Goal: Information Seeking & Learning: Check status

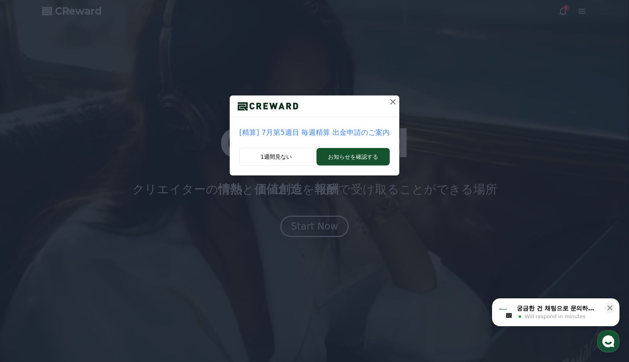
click at [388, 102] on icon at bounding box center [393, 102] width 10 height 10
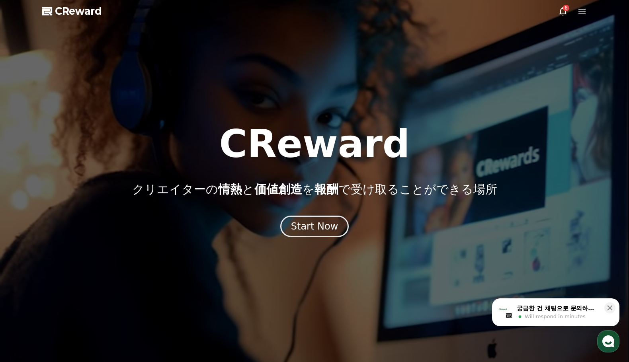
click at [562, 9] on icon at bounding box center [563, 11] width 10 height 10
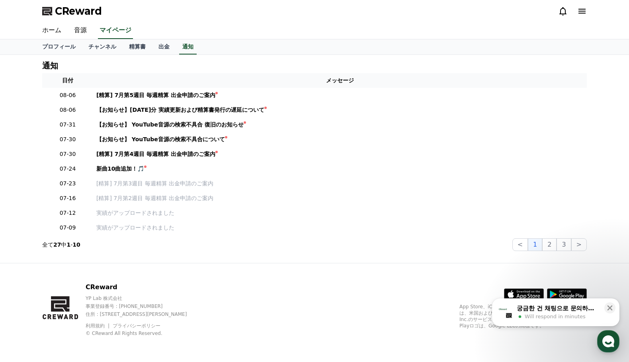
click at [75, 14] on span "CReward" at bounding box center [78, 11] width 47 height 13
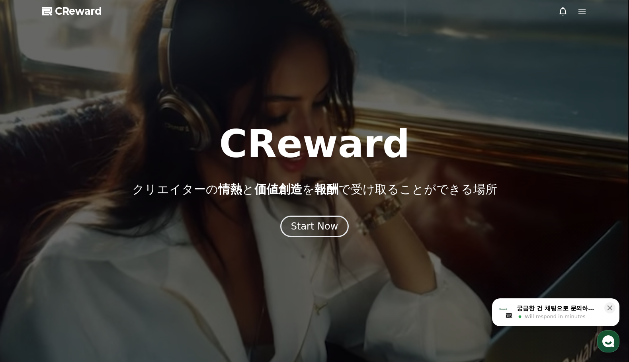
click at [583, 8] on icon at bounding box center [582, 11] width 10 height 10
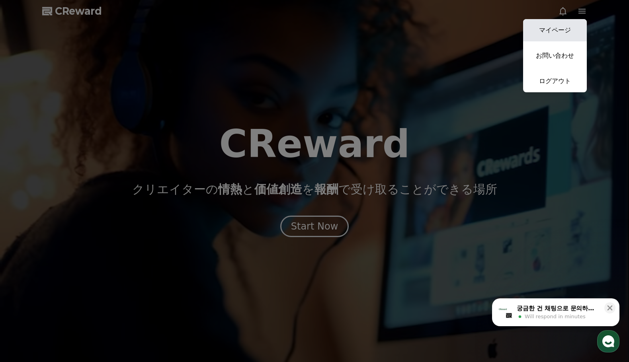
click at [564, 31] on link "マイページ" at bounding box center [555, 30] width 64 height 22
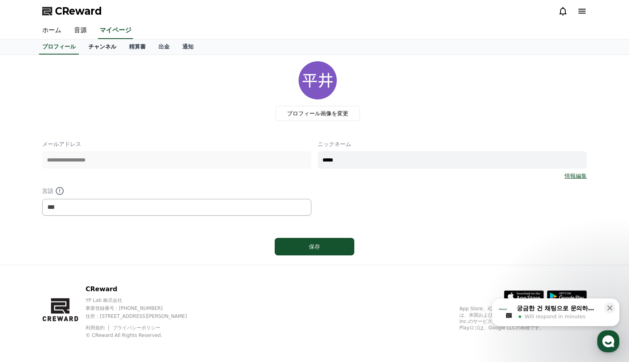
click at [84, 47] on link "チャンネル" at bounding box center [102, 46] width 41 height 15
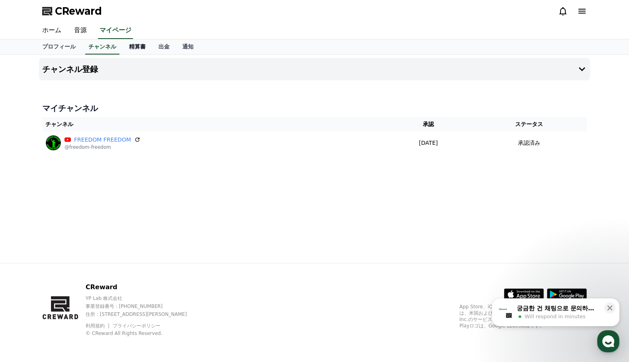
click at [123, 45] on link "精算書" at bounding box center [137, 46] width 29 height 15
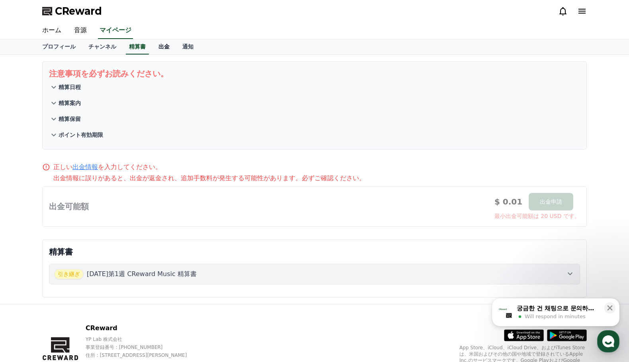
click at [152, 50] on link "出金" at bounding box center [164, 46] width 24 height 15
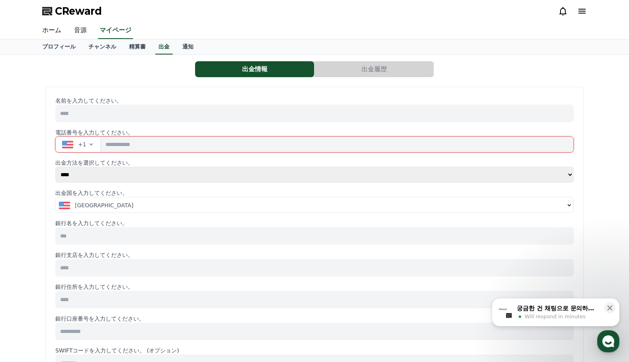
click at [76, 29] on link "音源" at bounding box center [80, 30] width 25 height 17
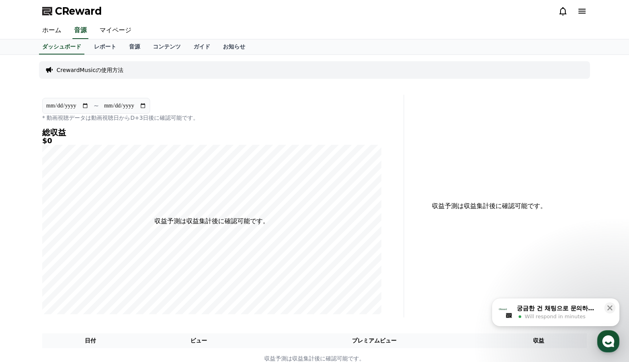
click at [586, 12] on icon at bounding box center [582, 11] width 10 height 10
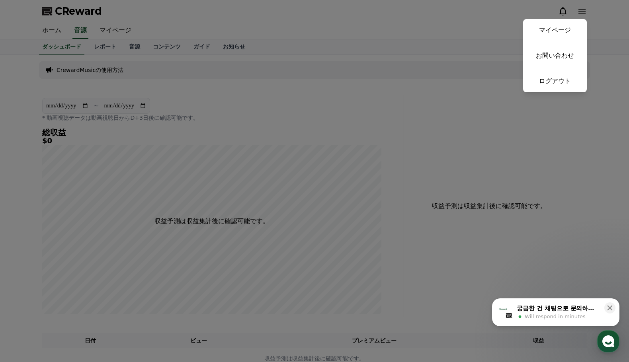
click at [334, 33] on button "close" at bounding box center [314, 181] width 629 height 362
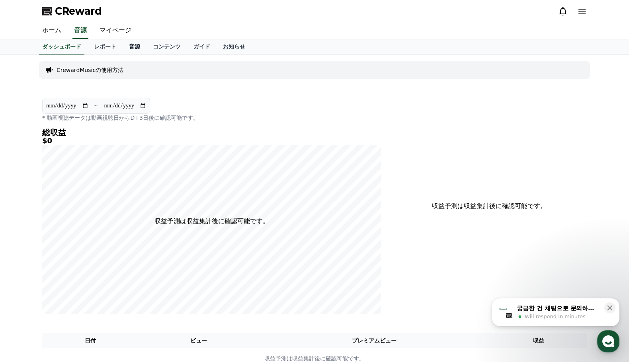
click at [123, 49] on link "音源" at bounding box center [135, 46] width 24 height 15
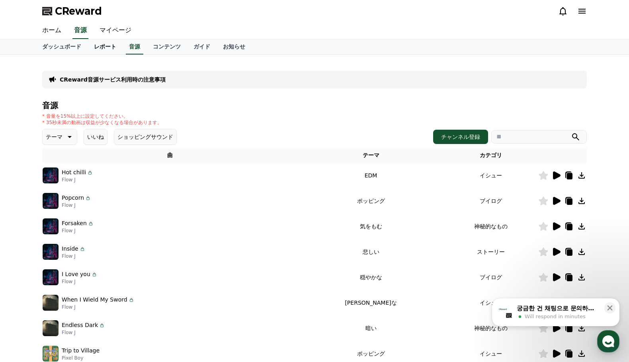
click at [93, 44] on link "レポート" at bounding box center [105, 46] width 35 height 15
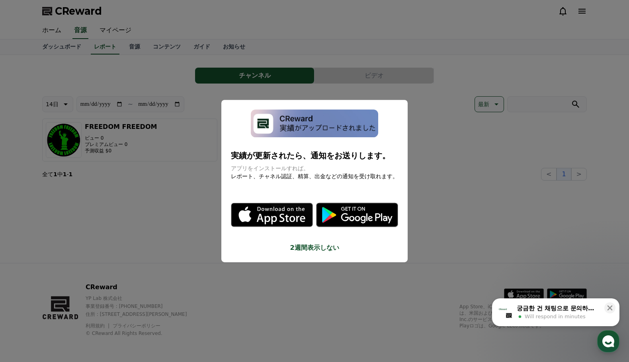
click at [151, 215] on button "close modal" at bounding box center [314, 181] width 629 height 362
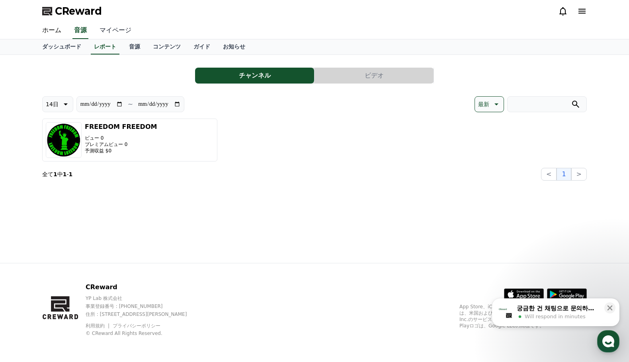
click at [107, 30] on link "マイページ" at bounding box center [115, 30] width 45 height 17
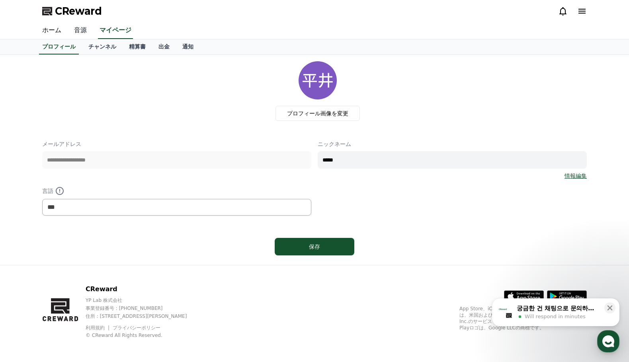
click at [78, 28] on link "音源" at bounding box center [80, 30] width 25 height 17
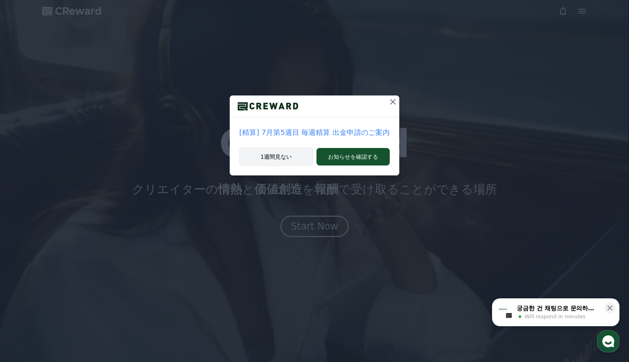
click at [285, 158] on button "1週間見ない" at bounding box center [276, 157] width 74 height 18
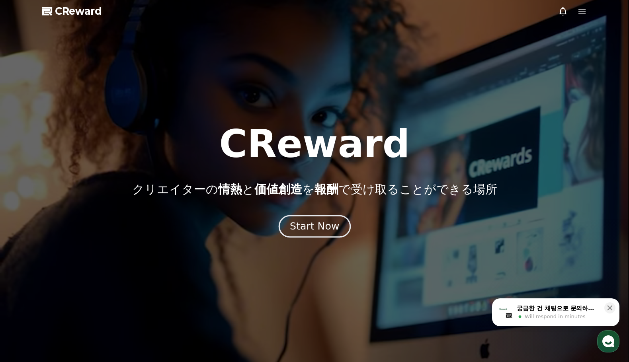
click at [326, 224] on div "Start Now" at bounding box center [314, 227] width 49 height 14
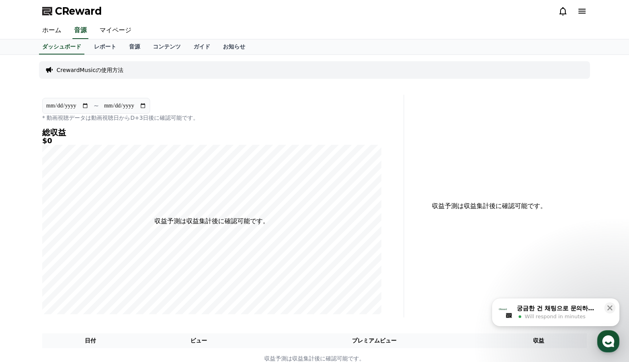
click at [91, 107] on section "**********" at bounding box center [96, 106] width 108 height 16
click at [147, 105] on section "**********" at bounding box center [96, 106] width 108 height 16
click at [84, 105] on input "**********" at bounding box center [67, 105] width 43 height 9
type input "**********"
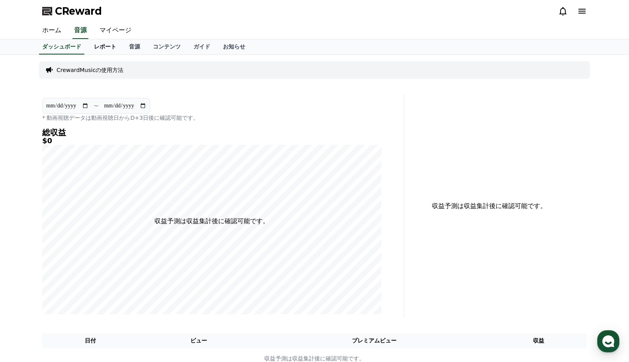
click at [91, 48] on link "レポート" at bounding box center [105, 46] width 35 height 15
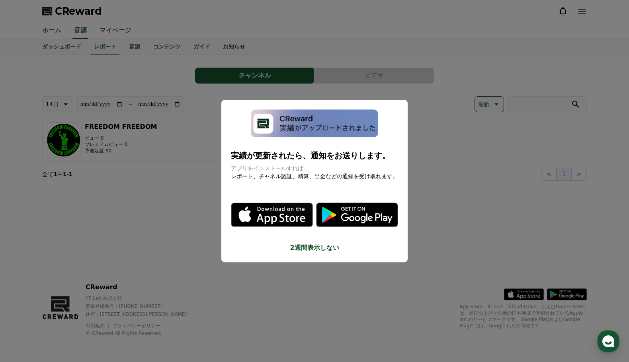
click at [315, 250] on button "2週間表示しない" at bounding box center [314, 248] width 167 height 10
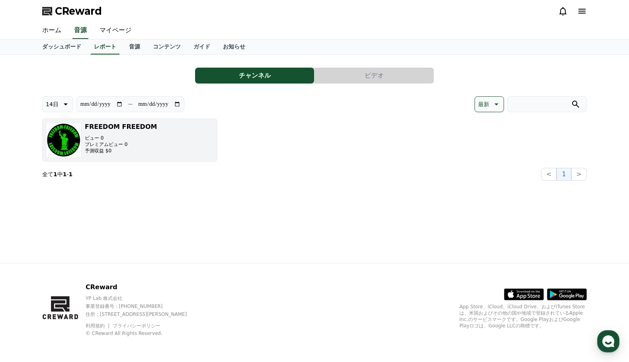
click at [116, 137] on p "ビュー 0" at bounding box center [121, 138] width 72 height 6
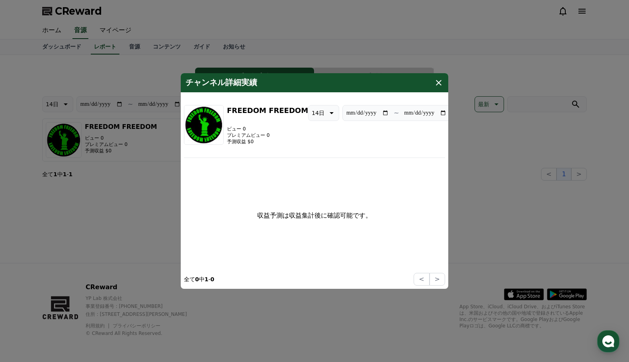
click at [441, 80] on icon "modal" at bounding box center [439, 83] width 6 height 6
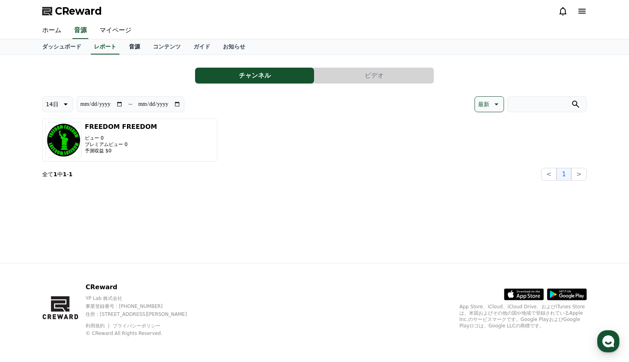
click at [123, 49] on link "音源" at bounding box center [135, 46] width 24 height 15
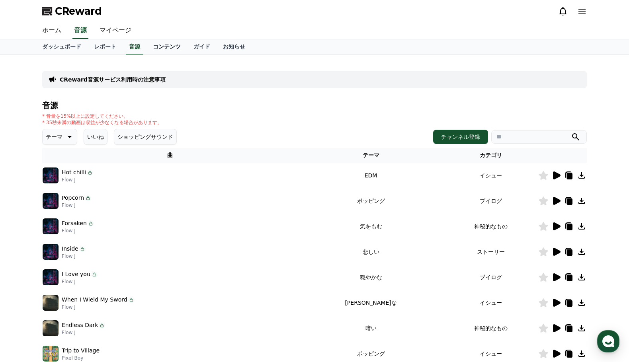
click at [149, 50] on link "コンテンツ" at bounding box center [166, 46] width 41 height 15
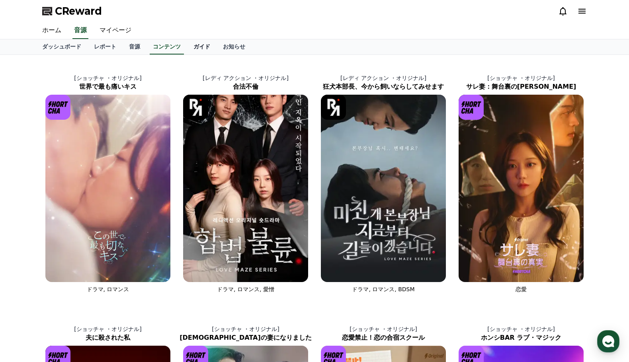
click at [187, 46] on link "ガイド" at bounding box center [201, 46] width 29 height 15
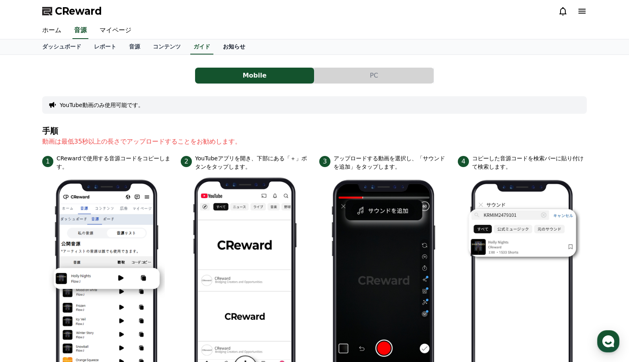
click at [217, 45] on link "お知らせ" at bounding box center [234, 46] width 35 height 15
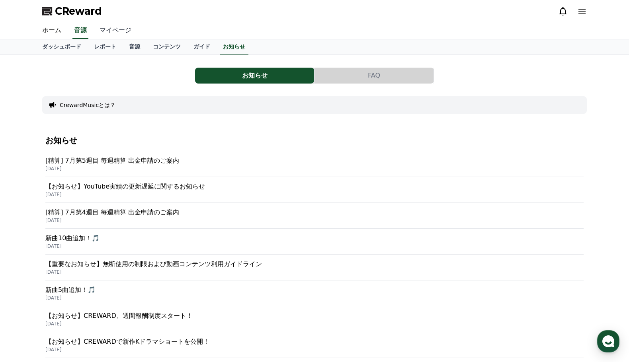
click at [115, 30] on link "マイページ" at bounding box center [115, 30] width 45 height 17
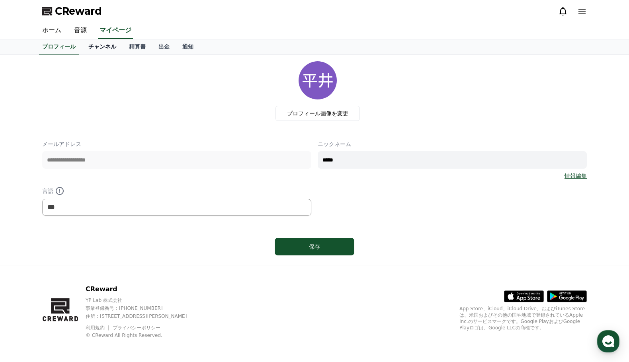
click at [85, 43] on link "チャンネル" at bounding box center [102, 46] width 41 height 15
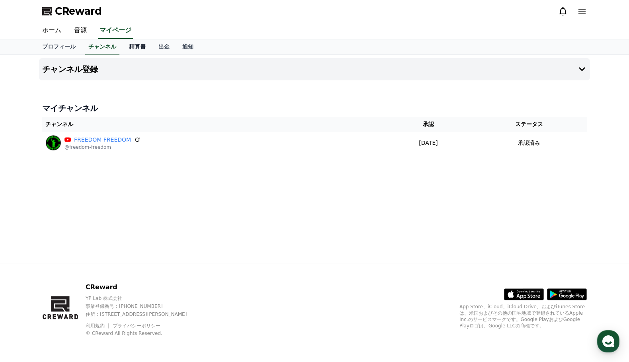
click at [123, 47] on link "精算書" at bounding box center [137, 46] width 29 height 15
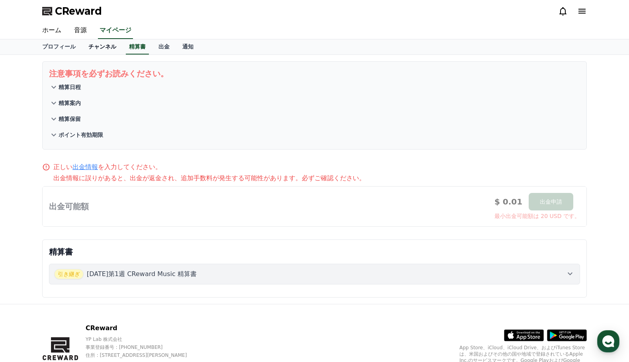
click at [96, 43] on link "チャンネル" at bounding box center [102, 46] width 41 height 15
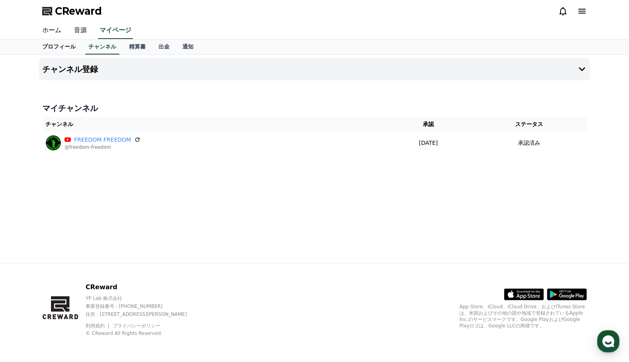
click at [61, 43] on link "プロフィール" at bounding box center [59, 46] width 46 height 15
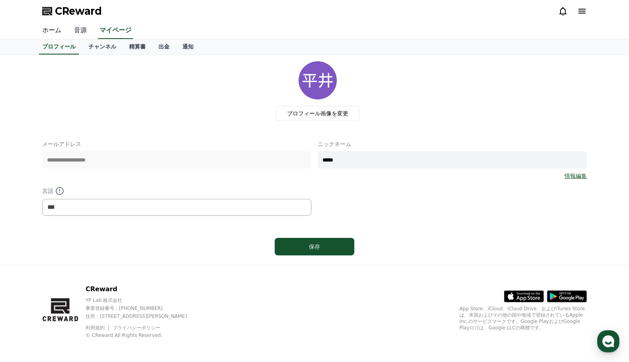
click at [72, 29] on link "音源" at bounding box center [80, 30] width 25 height 17
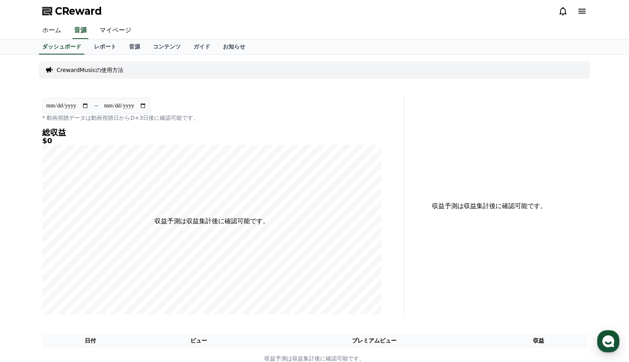
click at [48, 31] on link "ホーム" at bounding box center [52, 30] width 32 height 17
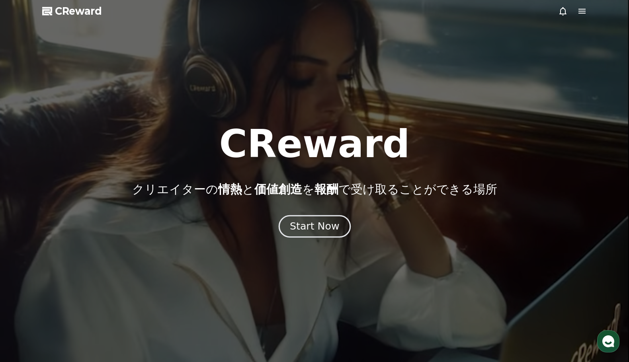
click at [328, 225] on div "Start Now" at bounding box center [314, 227] width 49 height 14
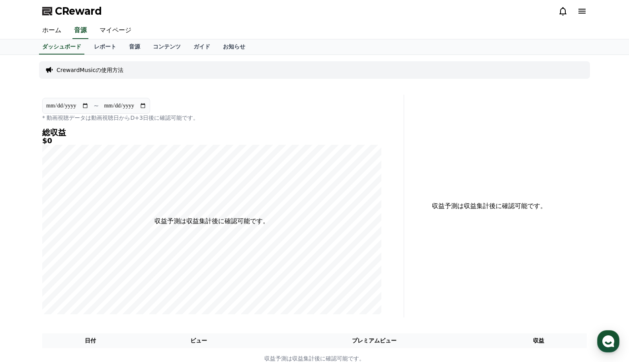
click at [72, 107] on input "**********" at bounding box center [67, 105] width 43 height 9
click at [56, 107] on input "**********" at bounding box center [67, 105] width 43 height 9
type input "**********"
click at [240, 143] on h5 "$0" at bounding box center [211, 141] width 339 height 8
